Goal: Find specific page/section: Find specific page/section

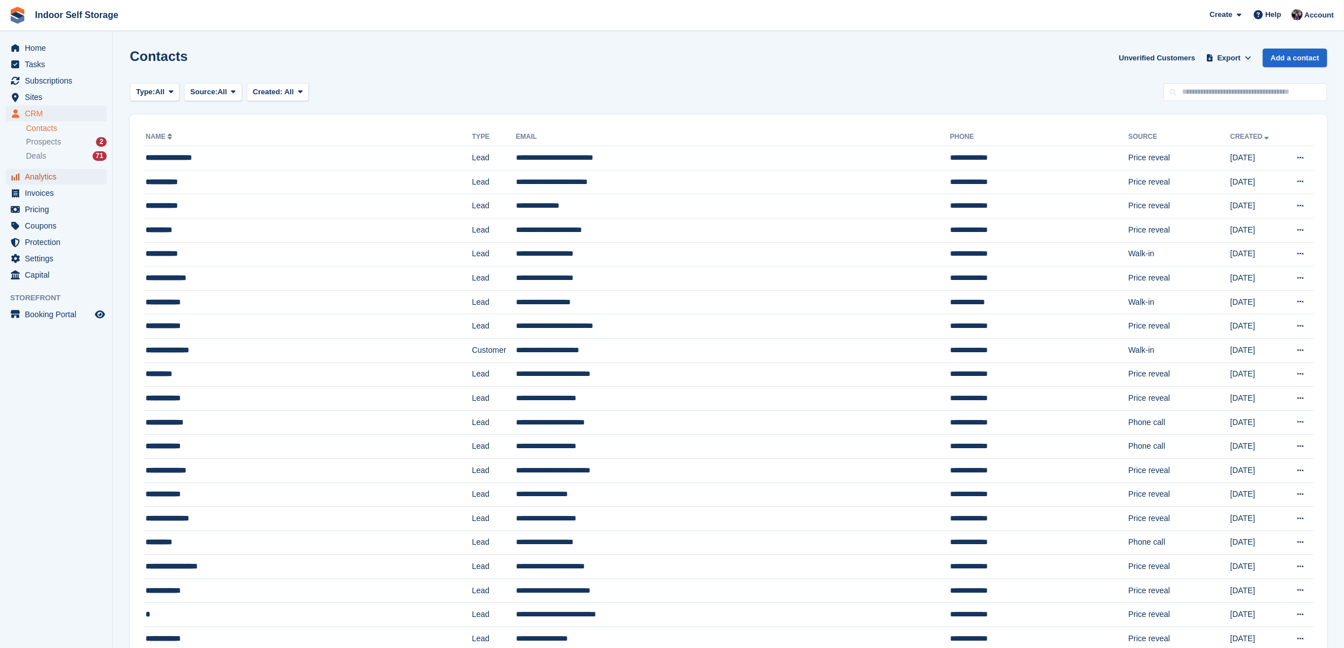
click at [34, 174] on span "Analytics" at bounding box center [59, 177] width 68 height 16
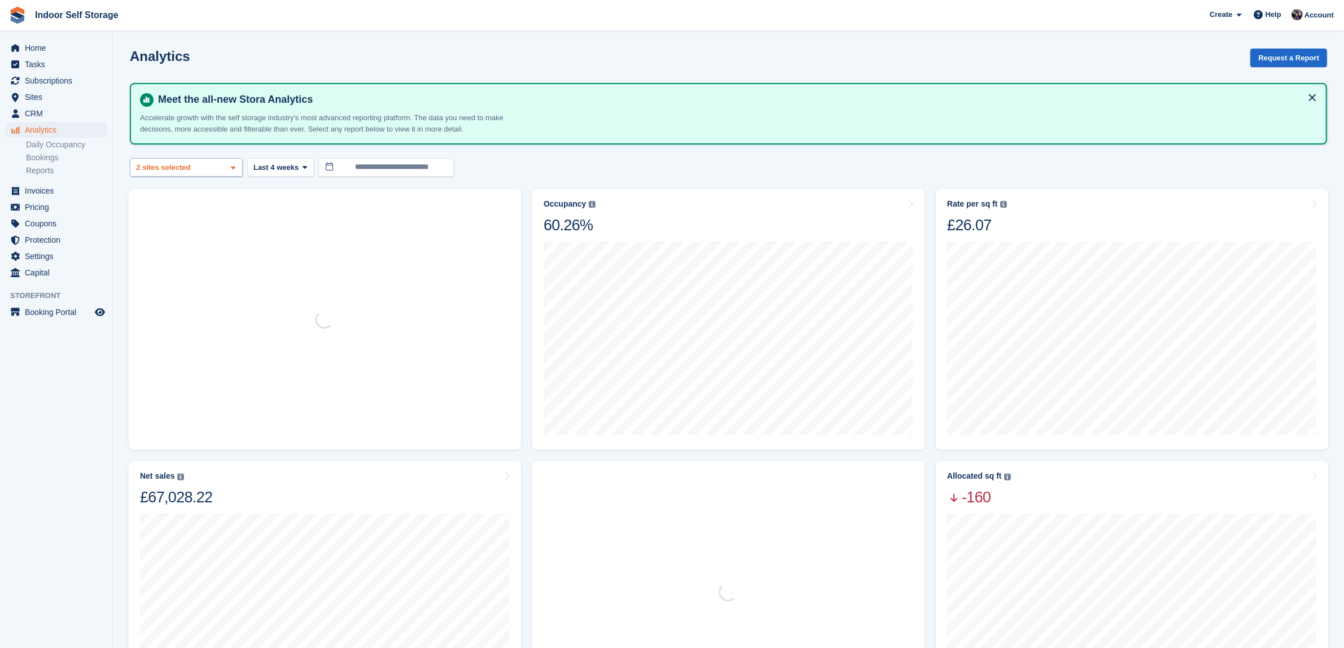
click at [233, 165] on icon at bounding box center [233, 167] width 5 height 7
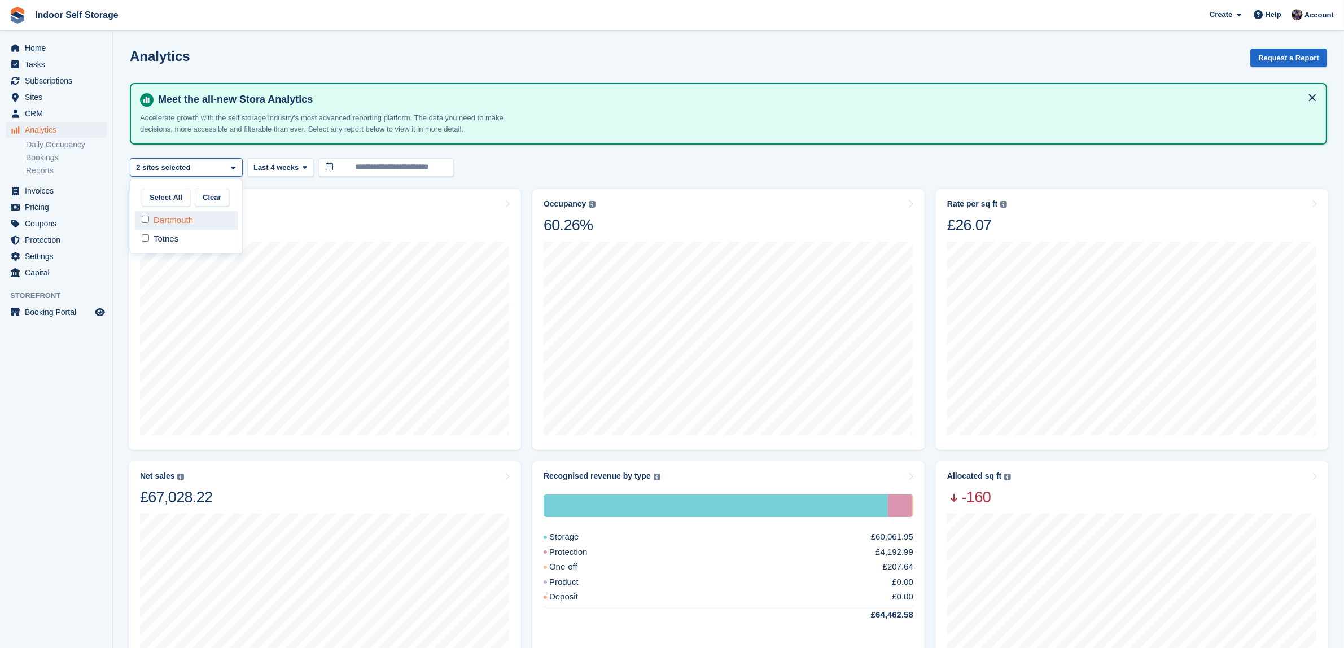
select select "****"
click at [30, 108] on span "CRM" at bounding box center [59, 114] width 68 height 16
